Goal: Information Seeking & Learning: Learn about a topic

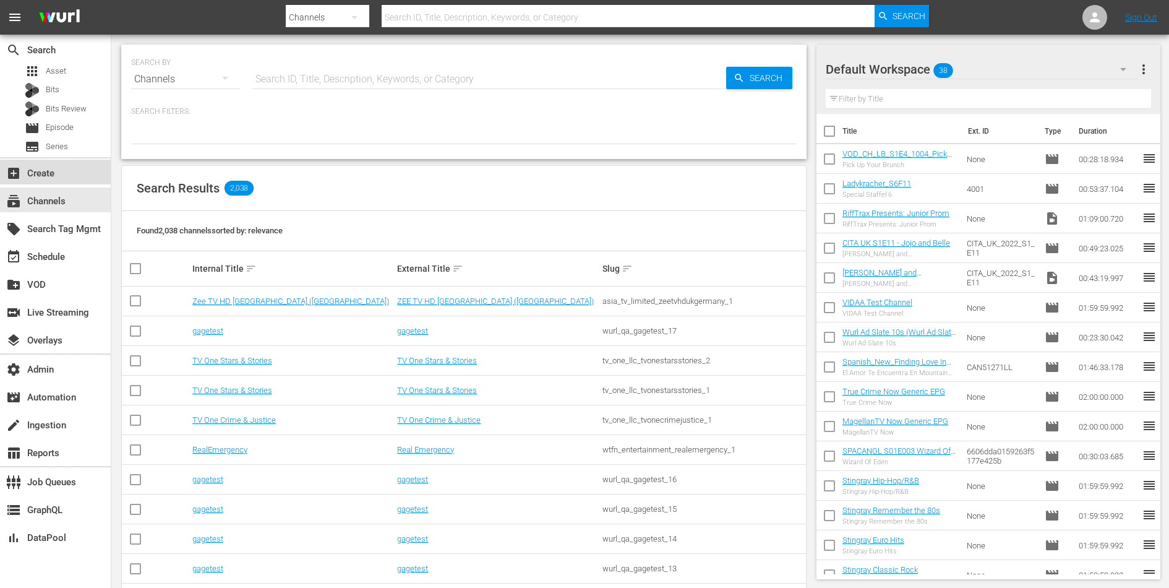
click at [46, 177] on div "add_box Create" at bounding box center [34, 171] width 69 height 11
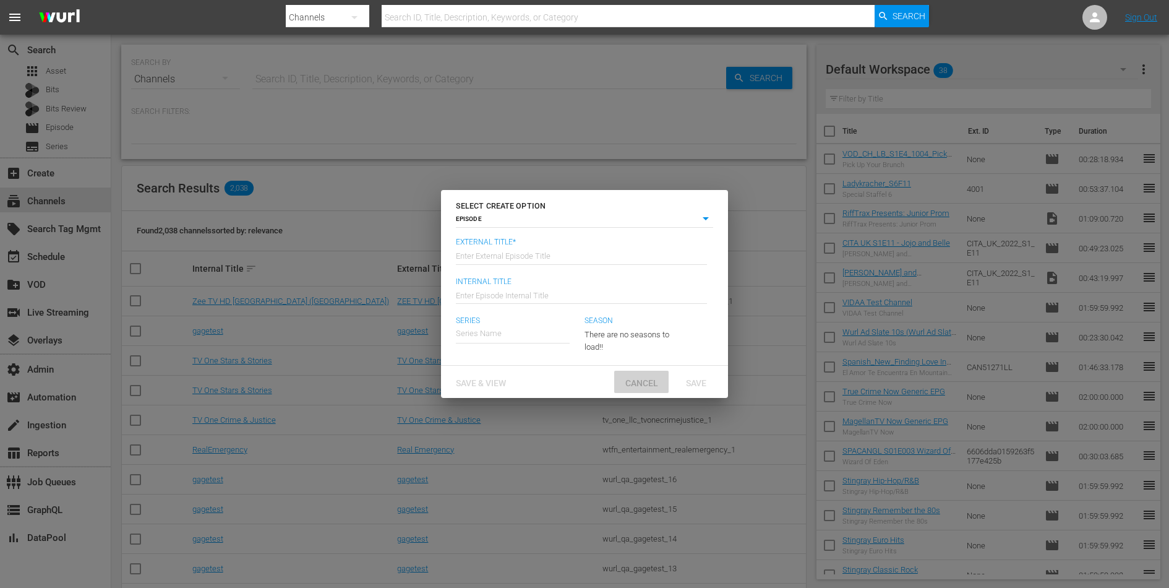
click at [657, 383] on span "Cancel" at bounding box center [642, 383] width 53 height 10
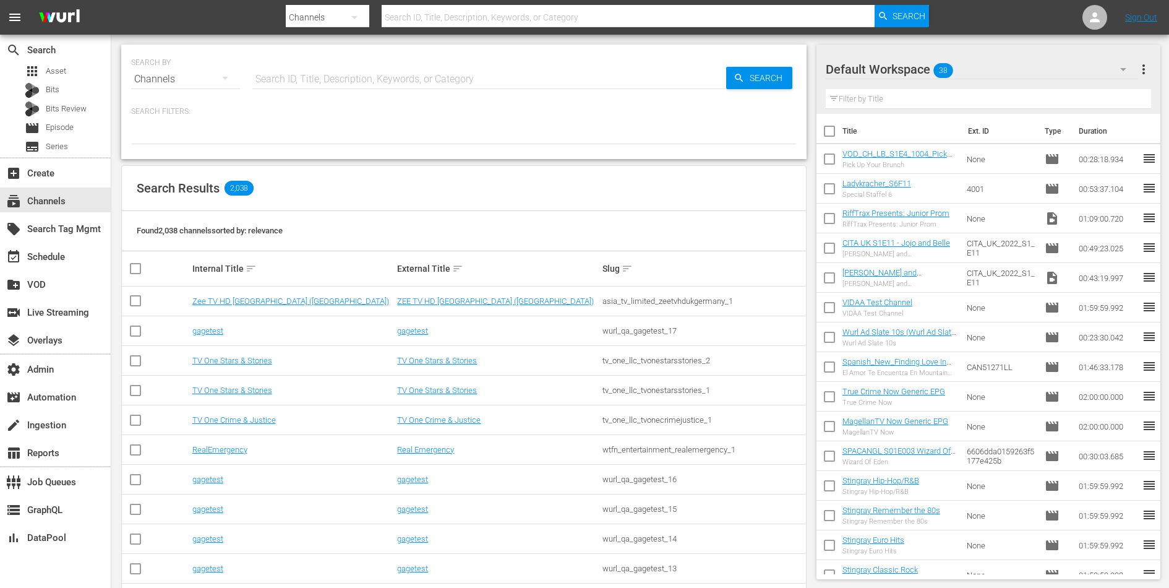
click at [565, 185] on div "Search Results 2,038" at bounding box center [464, 188] width 684 height 45
click at [1094, 17] on icon at bounding box center [1095, 17] width 15 height 15
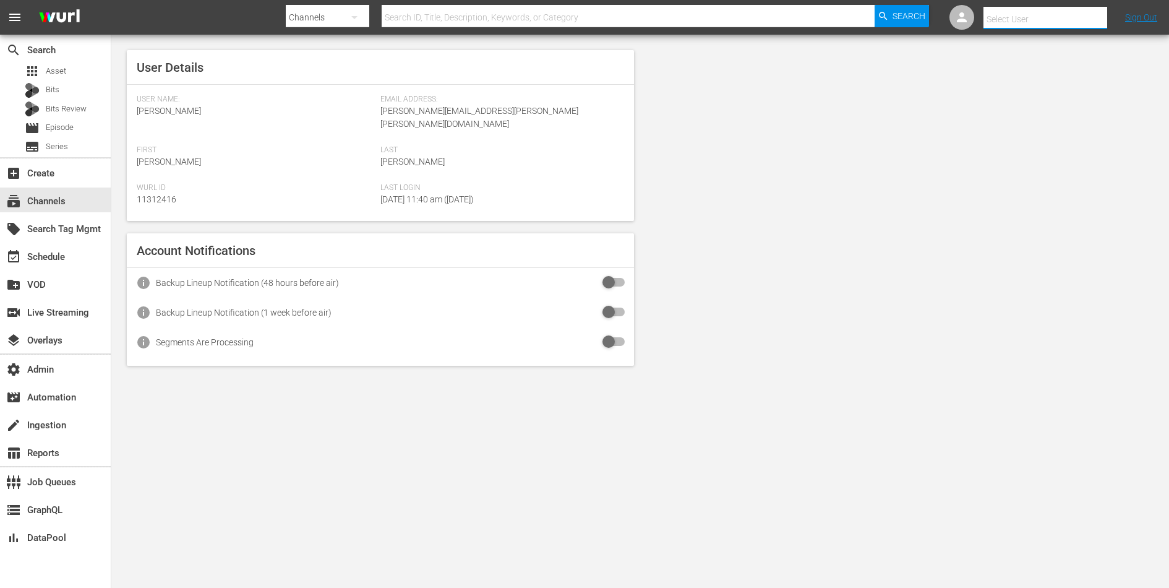
click at [1048, 17] on input "text" at bounding box center [1063, 19] width 158 height 30
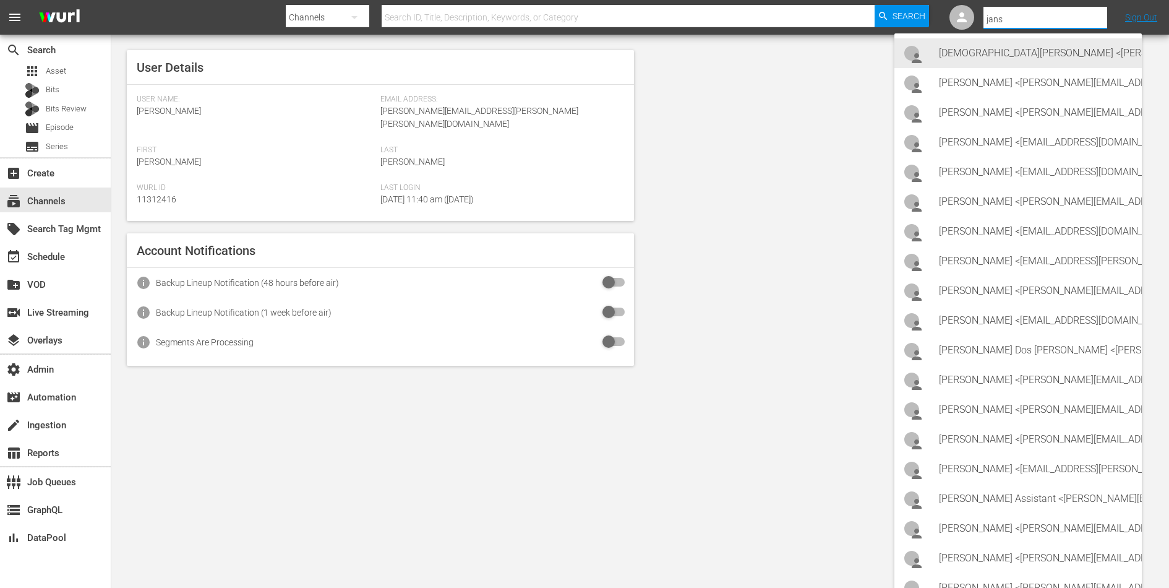
click at [1036, 48] on div "Charishma Bogolu <charishma.bogolu@janson.com>" at bounding box center [1035, 53] width 193 height 30
type input "Charishma Bogolu (11311860)"
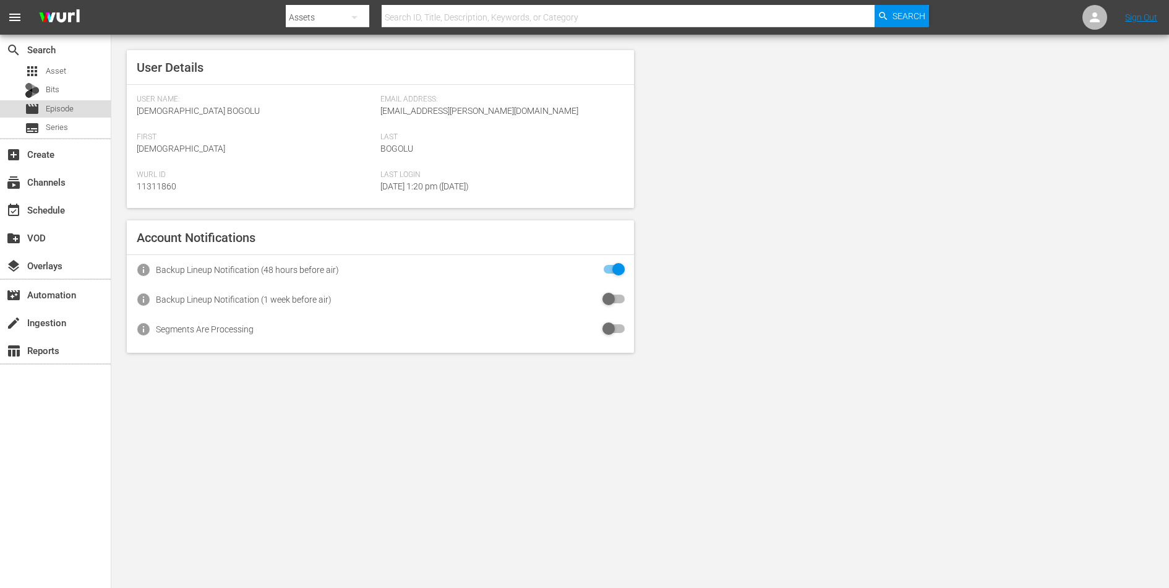
click at [57, 112] on span "Episode" at bounding box center [60, 109] width 28 height 12
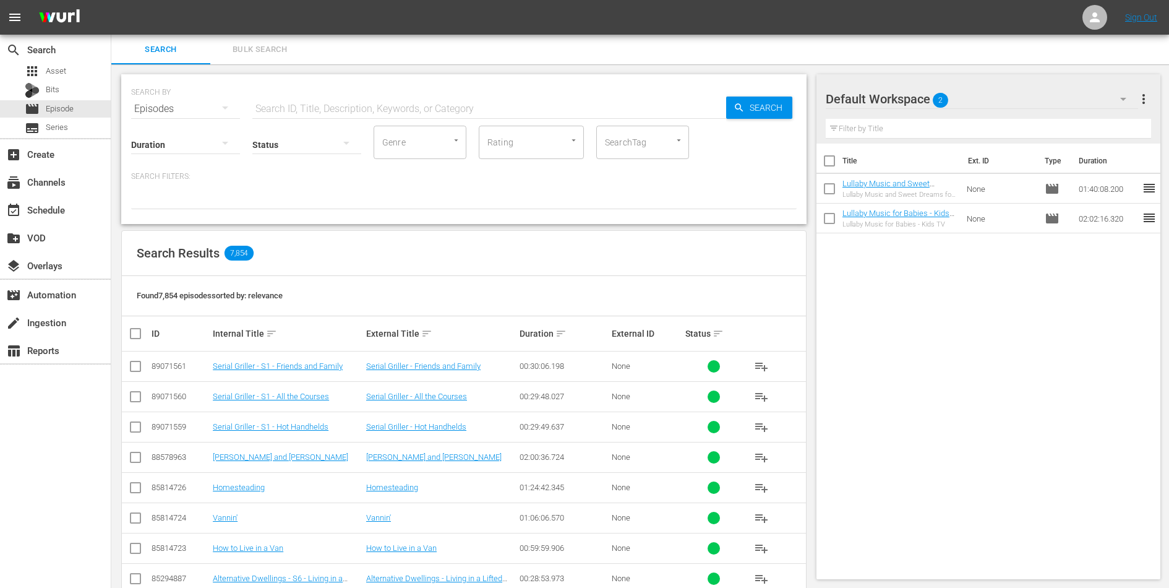
click at [829, 164] on input "checkbox" at bounding box center [830, 163] width 26 height 26
checkbox input "true"
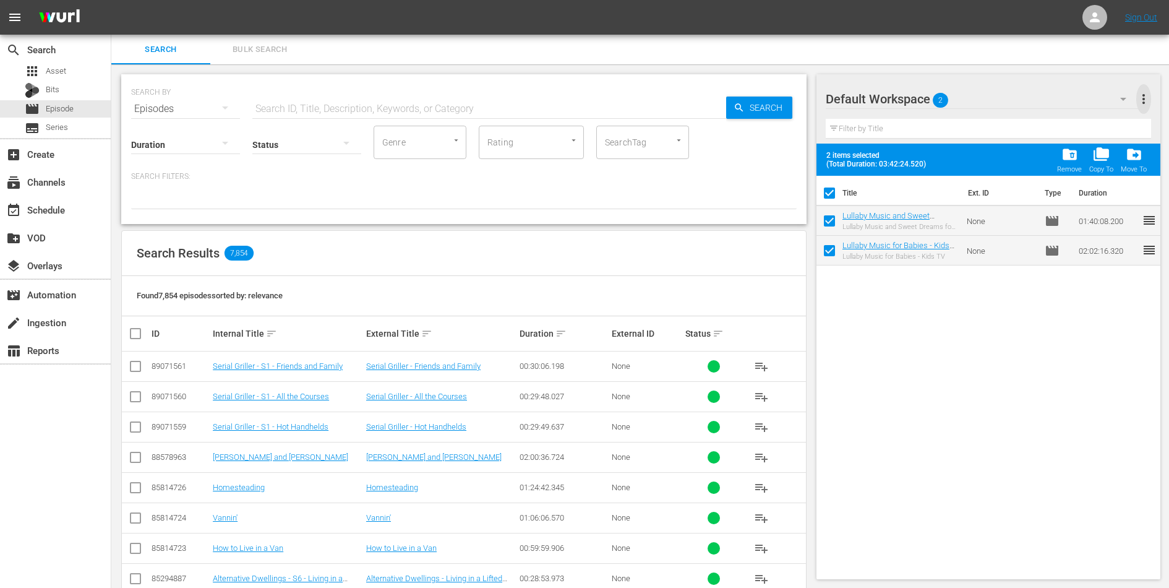
click at [1144, 101] on span "more_vert" at bounding box center [1144, 99] width 15 height 15
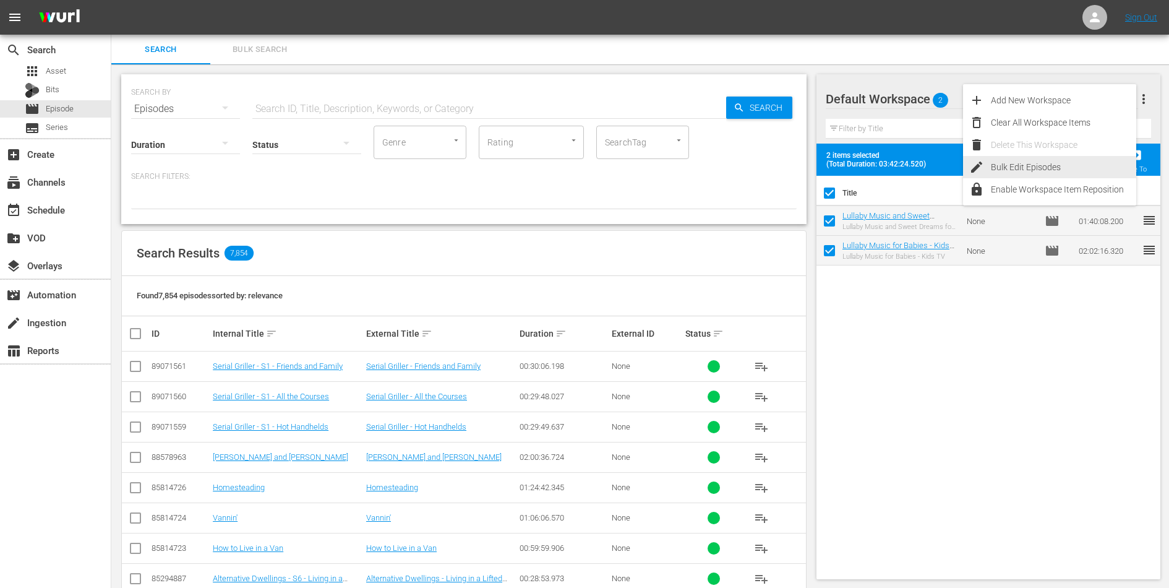
click at [1059, 173] on div "Bulk Edit Episodes" at bounding box center [1063, 167] width 145 height 22
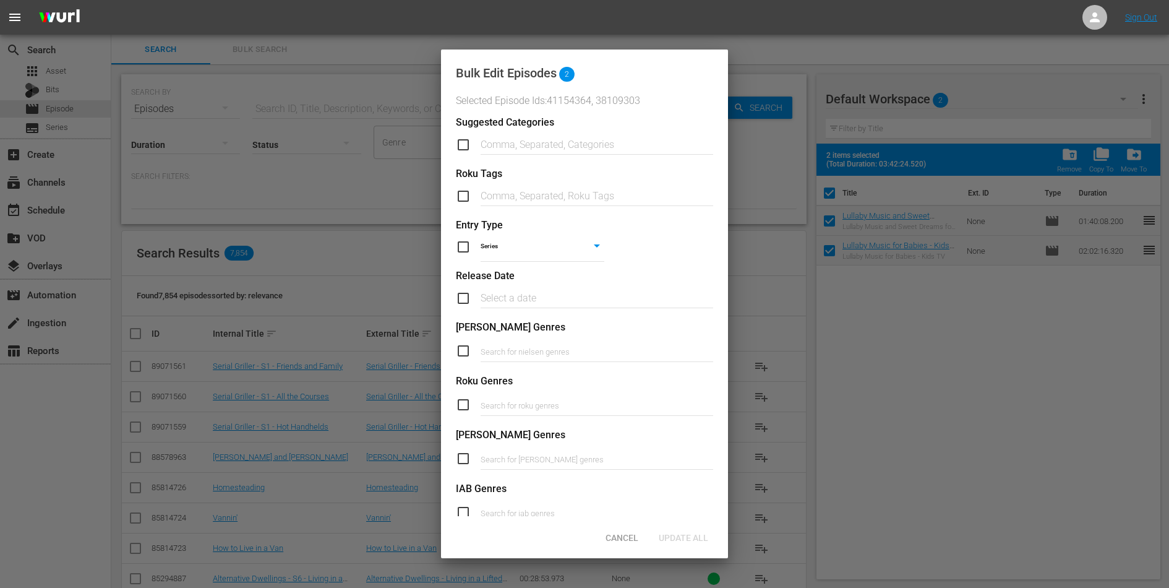
scroll to position [379, 0]
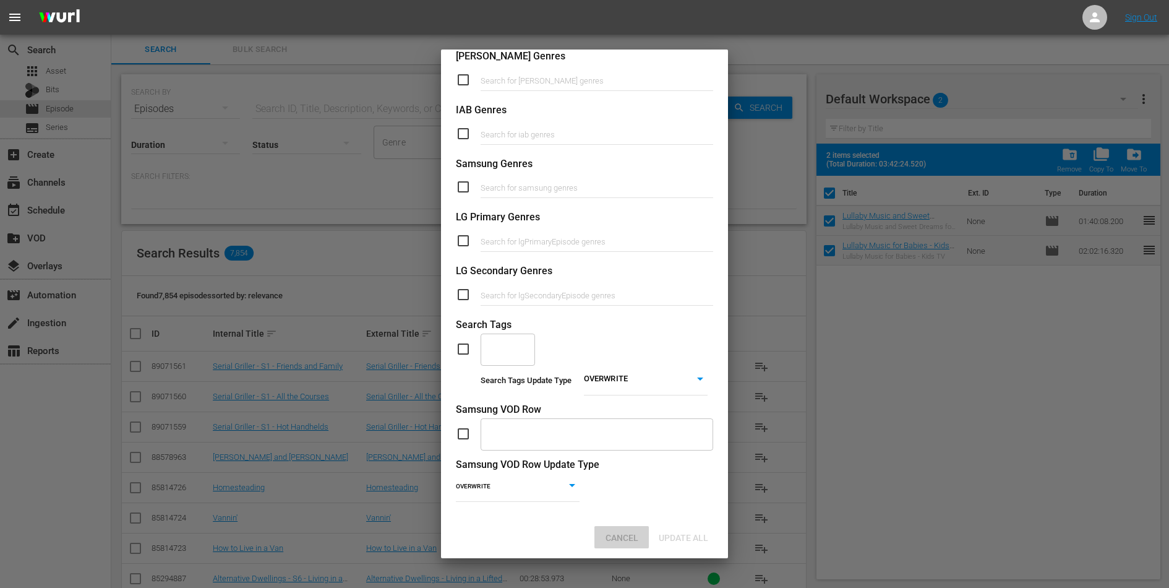
click at [621, 541] on span "Cancel" at bounding box center [622, 538] width 53 height 10
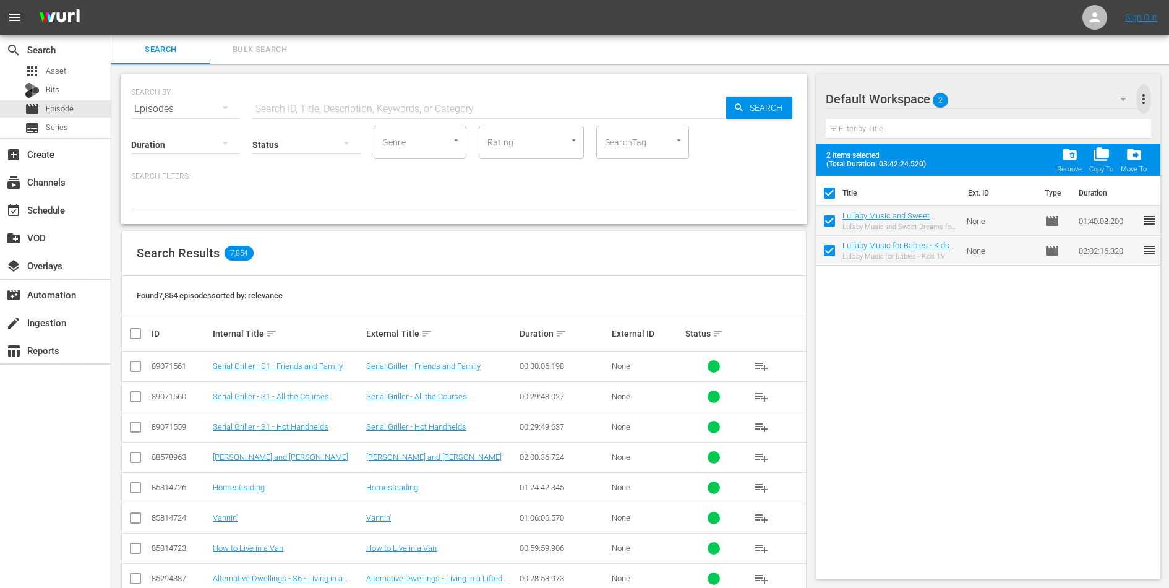
click at [1144, 94] on span "more_vert" at bounding box center [1144, 99] width 15 height 15
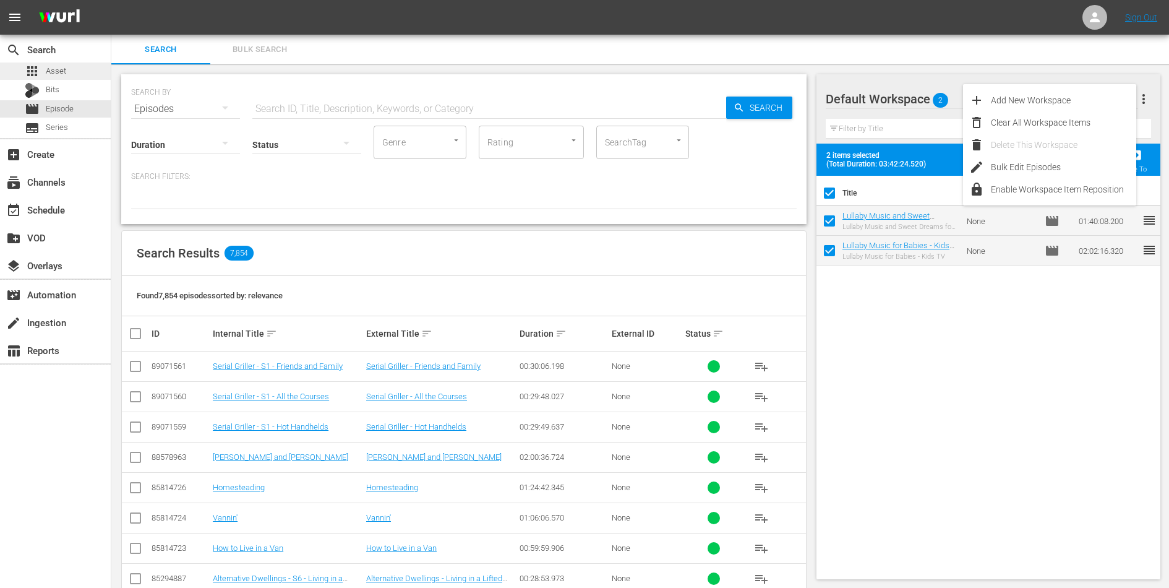
click at [71, 71] on div "apps Asset" at bounding box center [55, 70] width 111 height 17
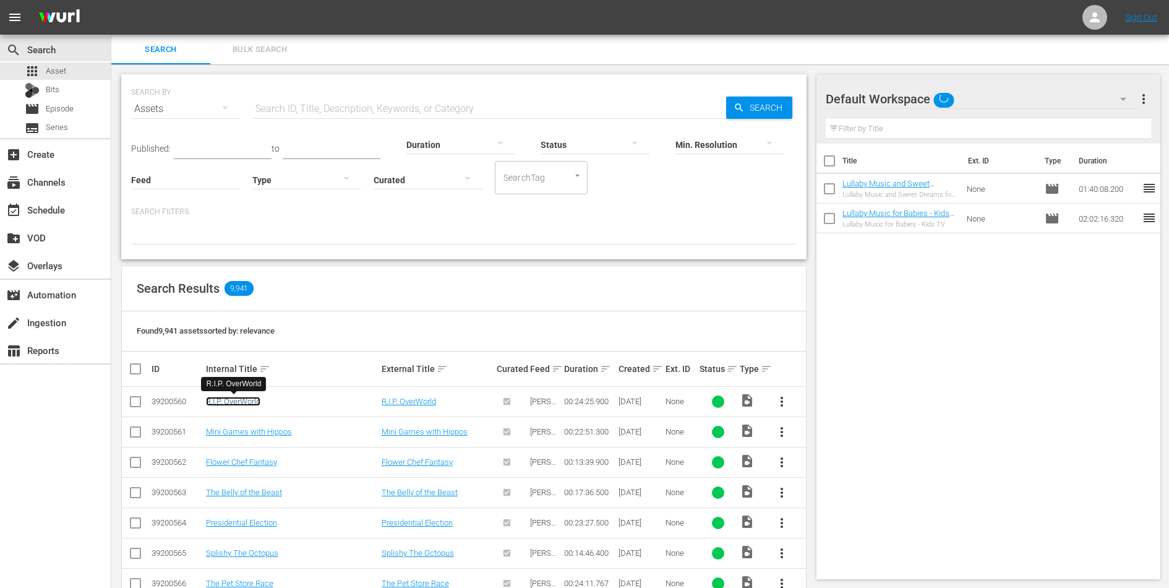
click at [251, 402] on link "R.I.P. OverWorld" at bounding box center [233, 401] width 54 height 9
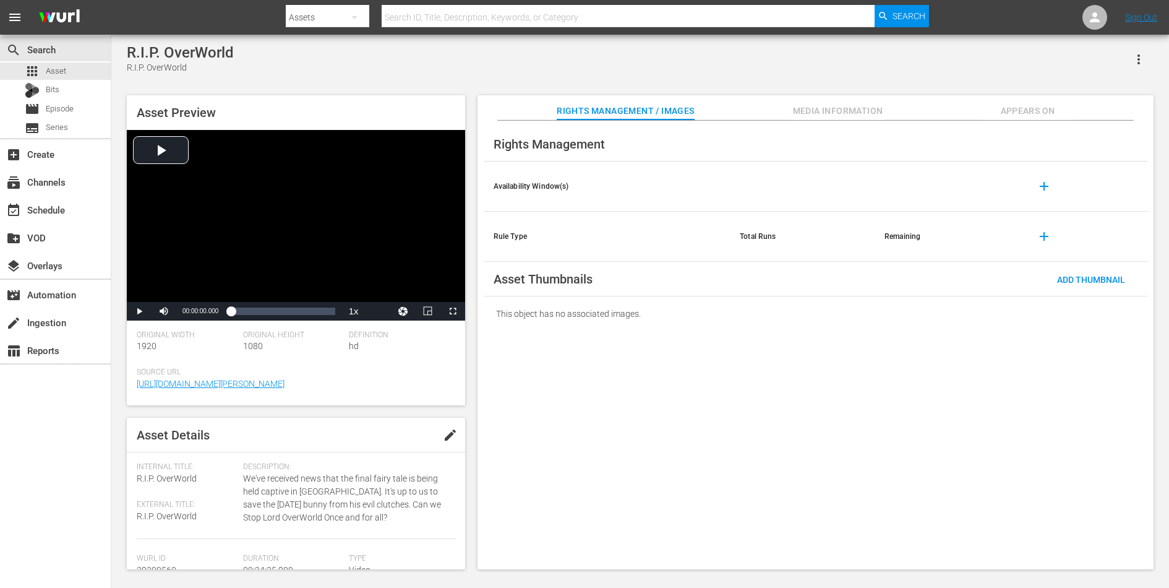
click at [848, 108] on span "Media Information" at bounding box center [838, 110] width 93 height 15
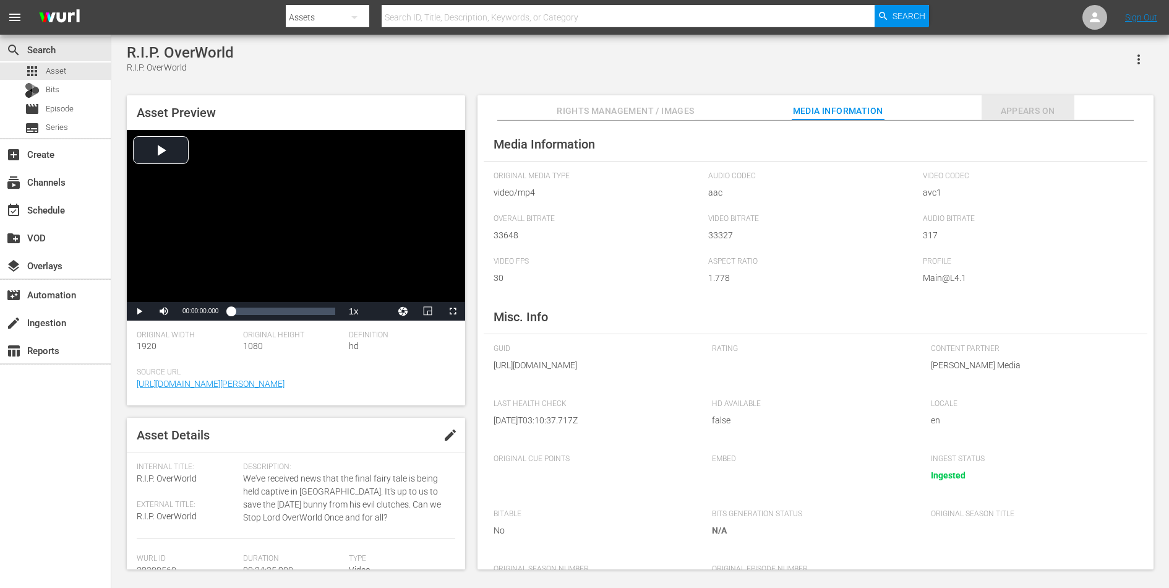
click at [1013, 110] on span "Appears On" at bounding box center [1028, 110] width 93 height 15
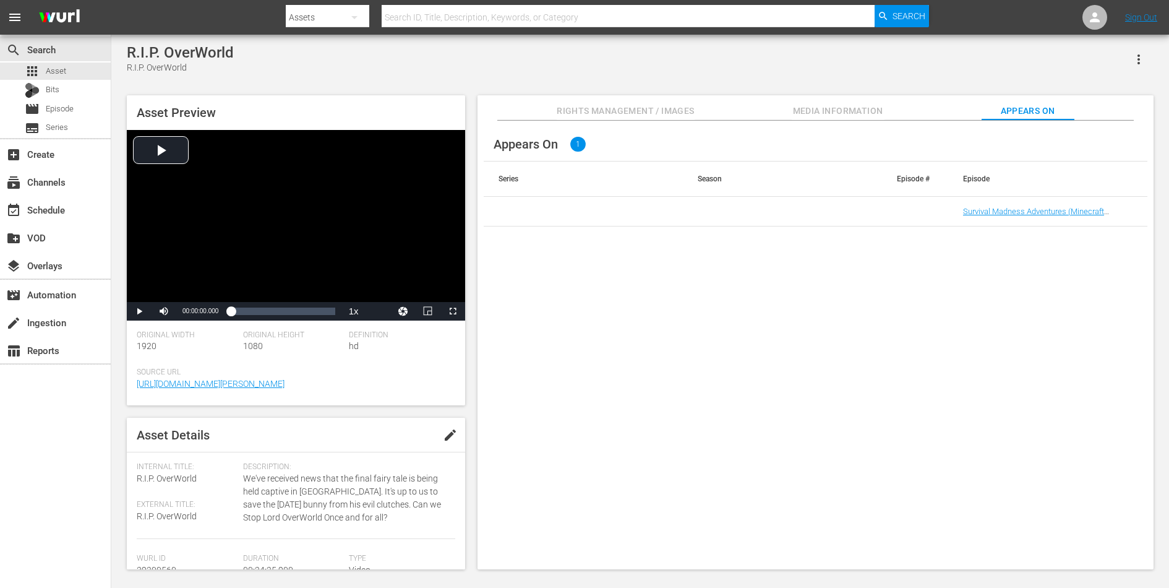
click at [900, 114] on div "Rights Management / Images Media Information Appears On" at bounding box center [816, 107] width 614 height 25
click at [855, 108] on span "Media Information" at bounding box center [838, 110] width 93 height 15
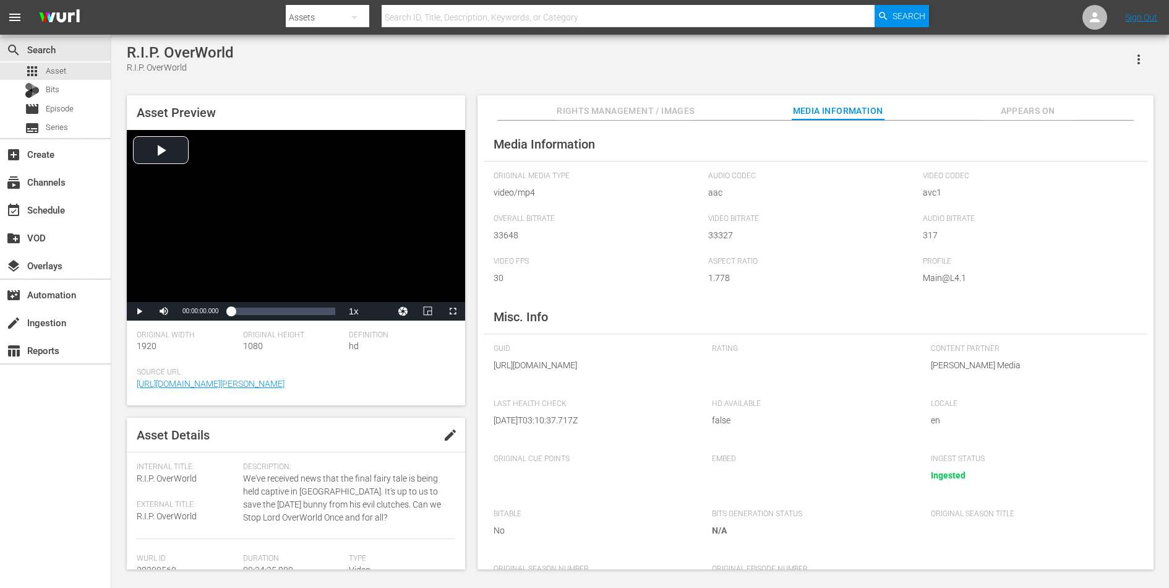
click at [648, 111] on span "Rights Management / Images" at bounding box center [625, 110] width 137 height 15
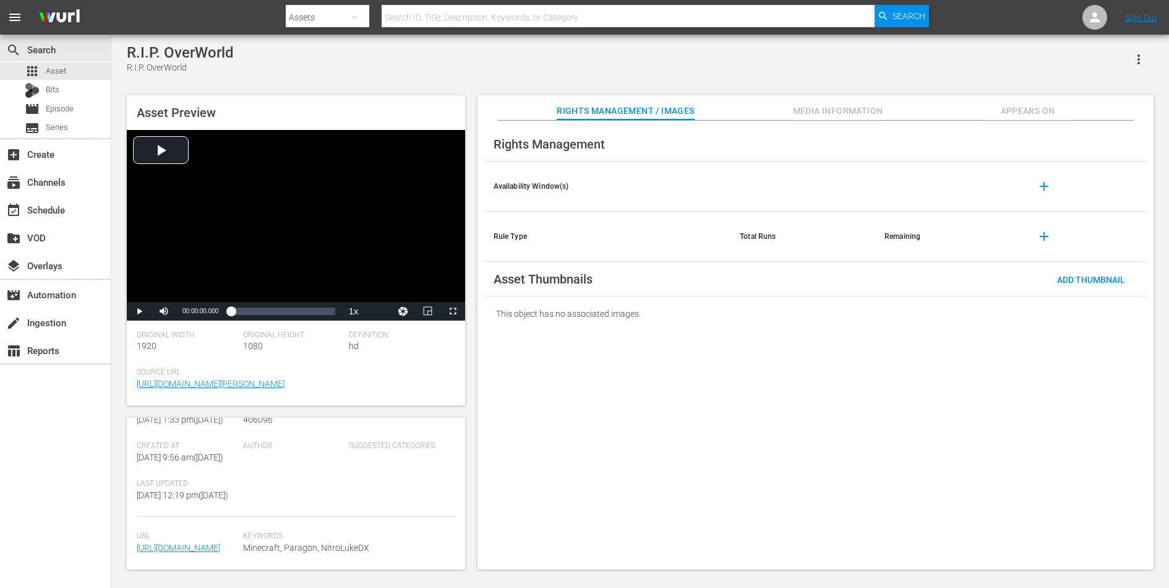
scroll to position [279, 0]
click at [1023, 105] on span "Appears On" at bounding box center [1028, 110] width 93 height 15
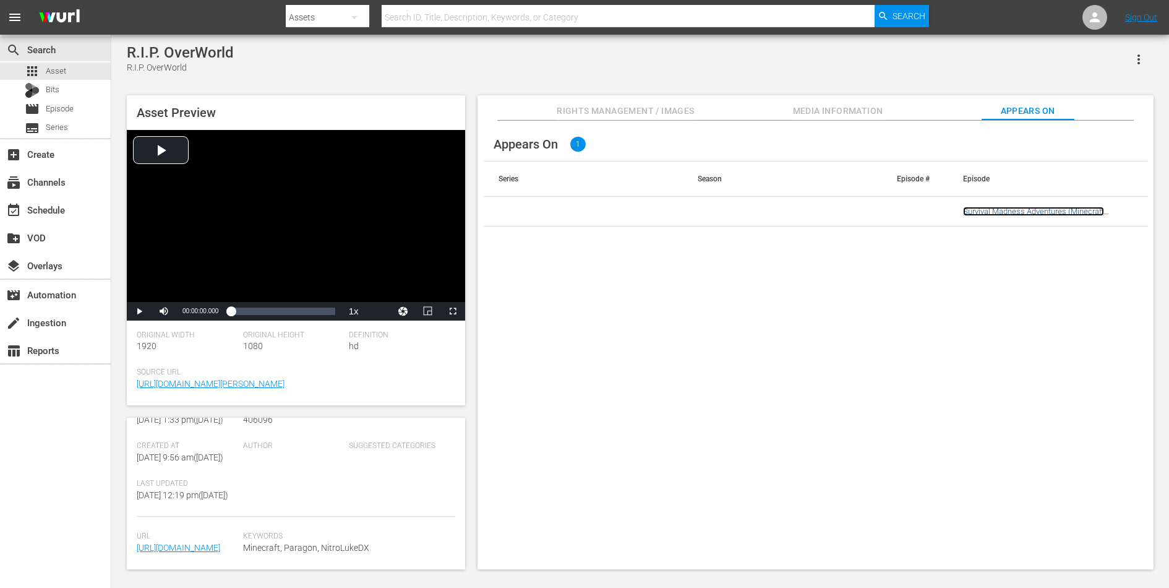
click at [999, 212] on link "Survival Madness Adventures (Minecraft Roleplay)" at bounding box center [1033, 216] width 141 height 19
